Goal: Information Seeking & Learning: Learn about a topic

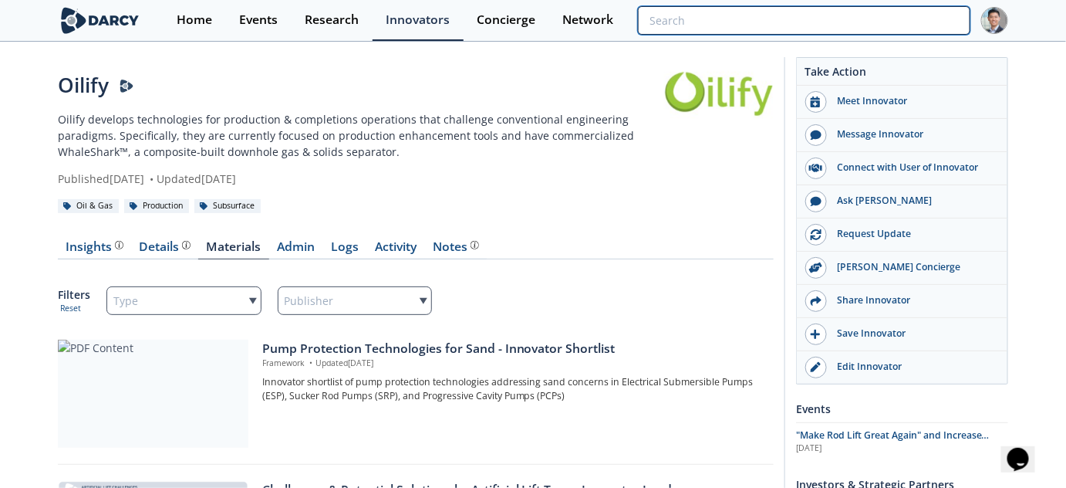
click at [862, 20] on input "search" at bounding box center [804, 20] width 332 height 29
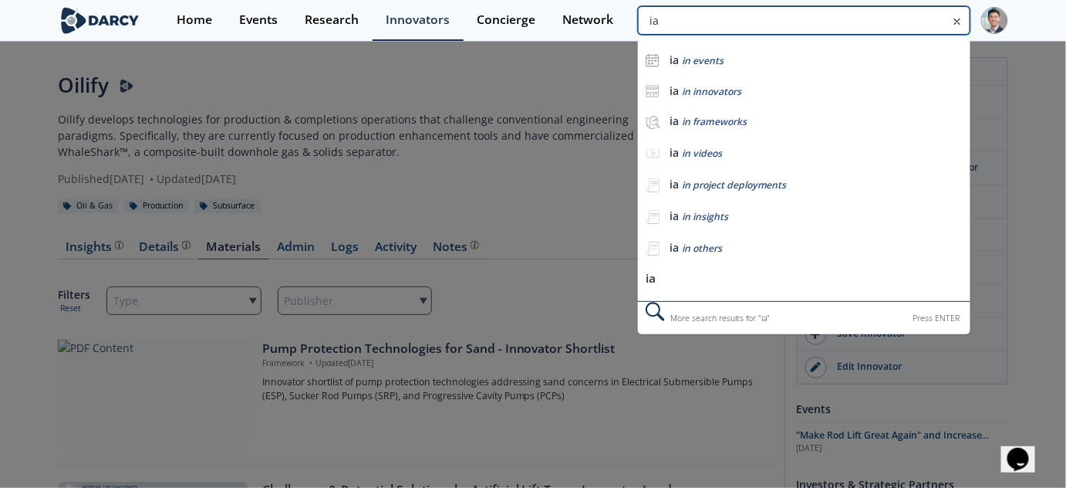
type input "i"
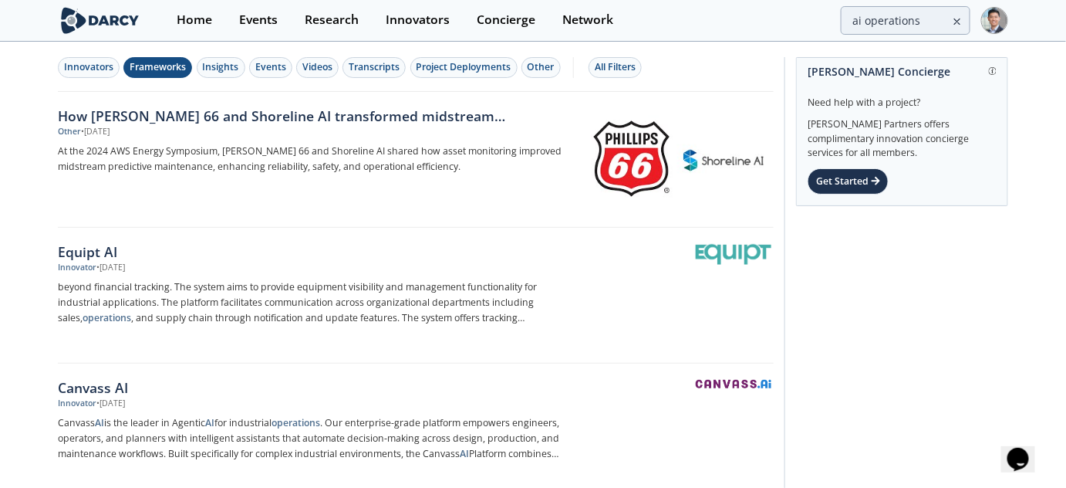
click at [174, 67] on div "Frameworks" at bounding box center [158, 67] width 56 height 14
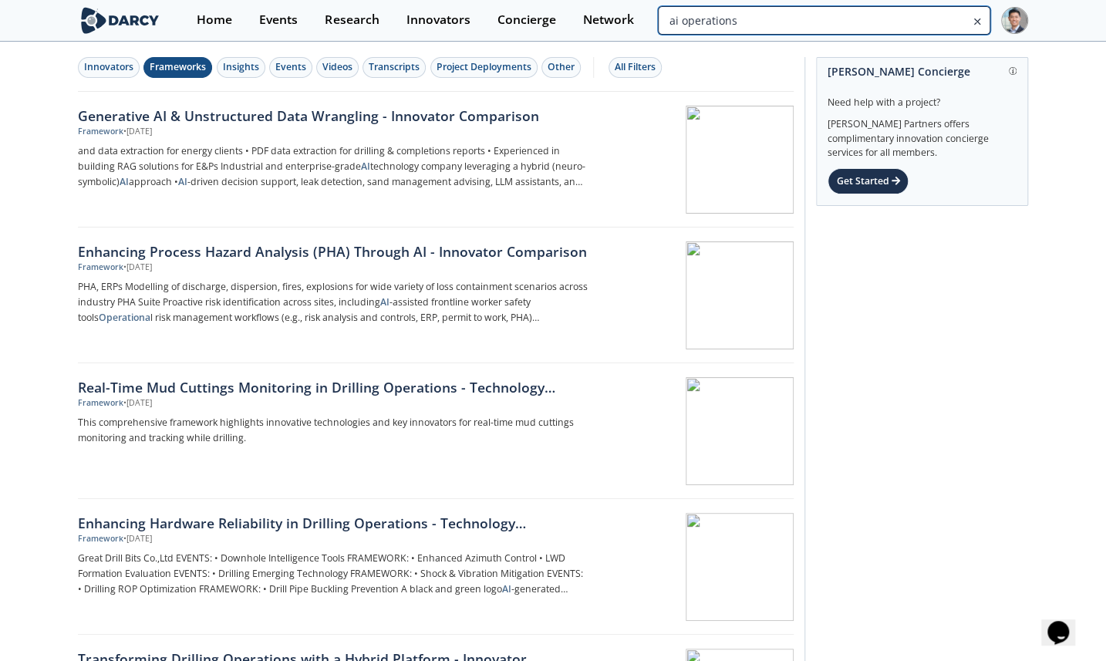
click at [862, 10] on input "ai operations" at bounding box center [824, 20] width 332 height 29
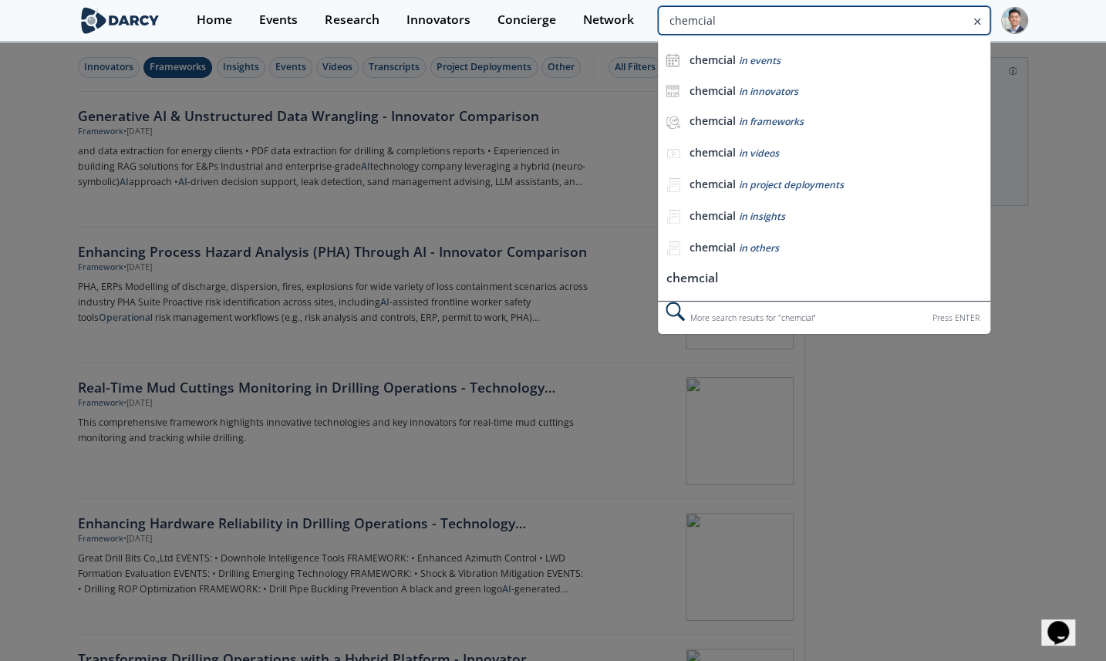
type input "chemcial"
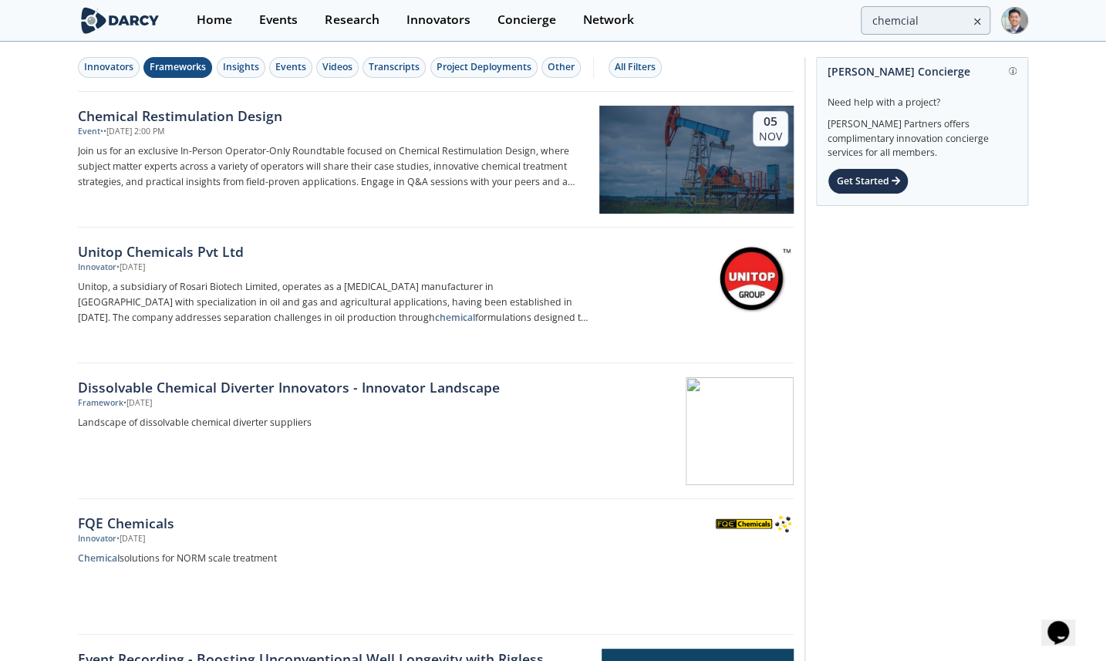
click at [172, 74] on button "Frameworks" at bounding box center [177, 67] width 69 height 21
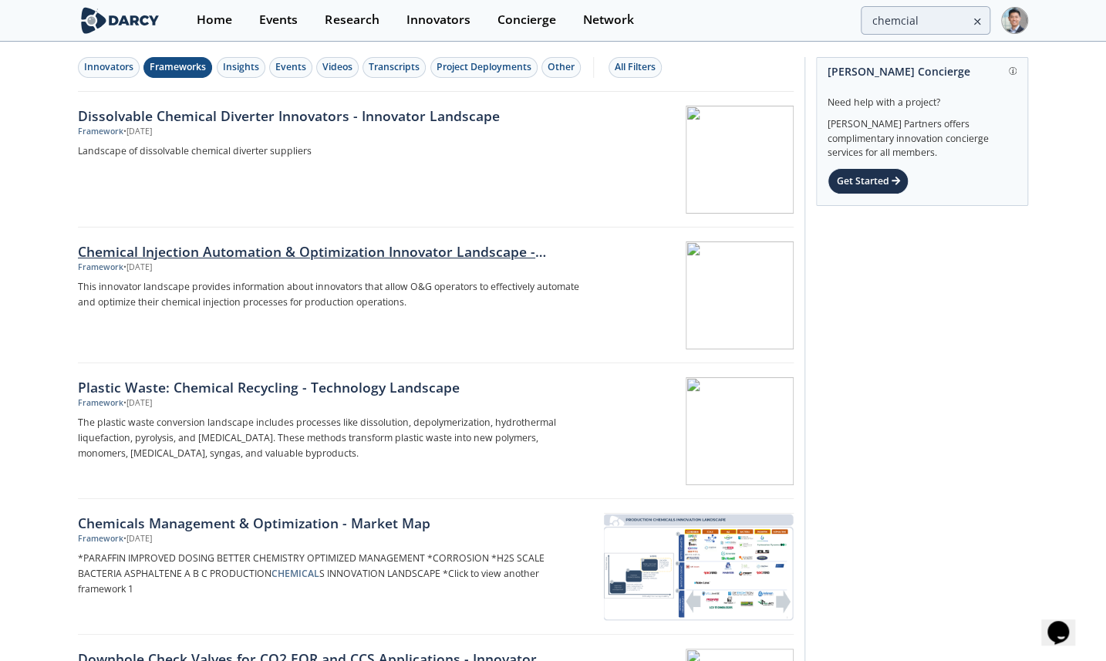
click at [410, 254] on div "Chemical Injection Automation & Optimization Innovator Landscape - Innovator La…" at bounding box center [333, 251] width 511 height 20
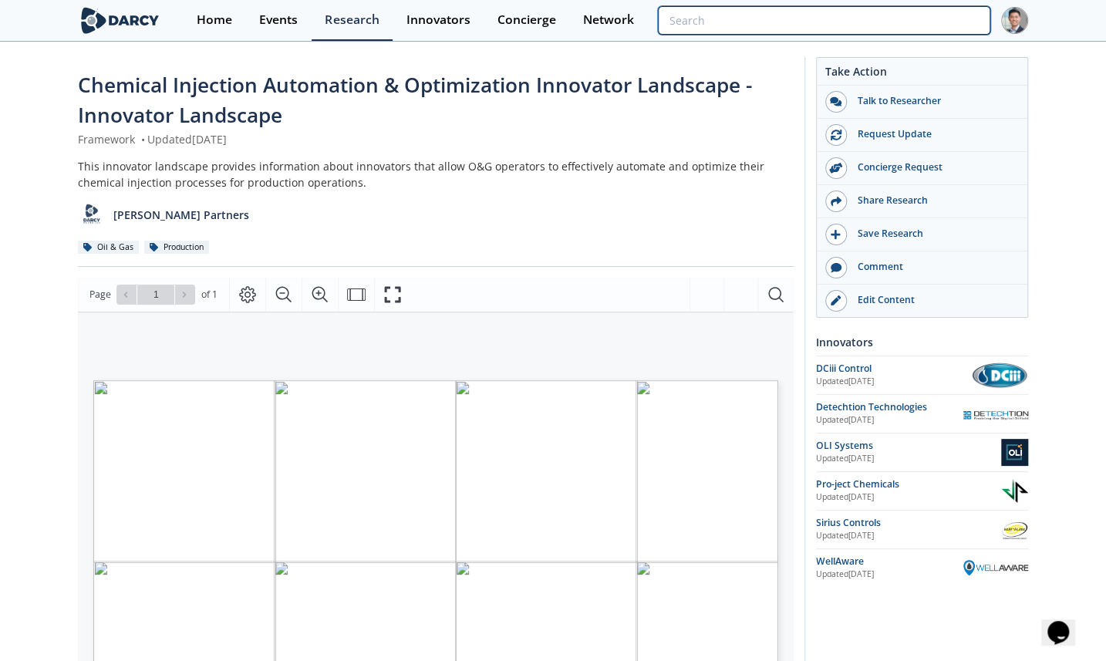
click at [862, 15] on input "search" at bounding box center [824, 20] width 332 height 29
